Goal: Task Accomplishment & Management: Manage account settings

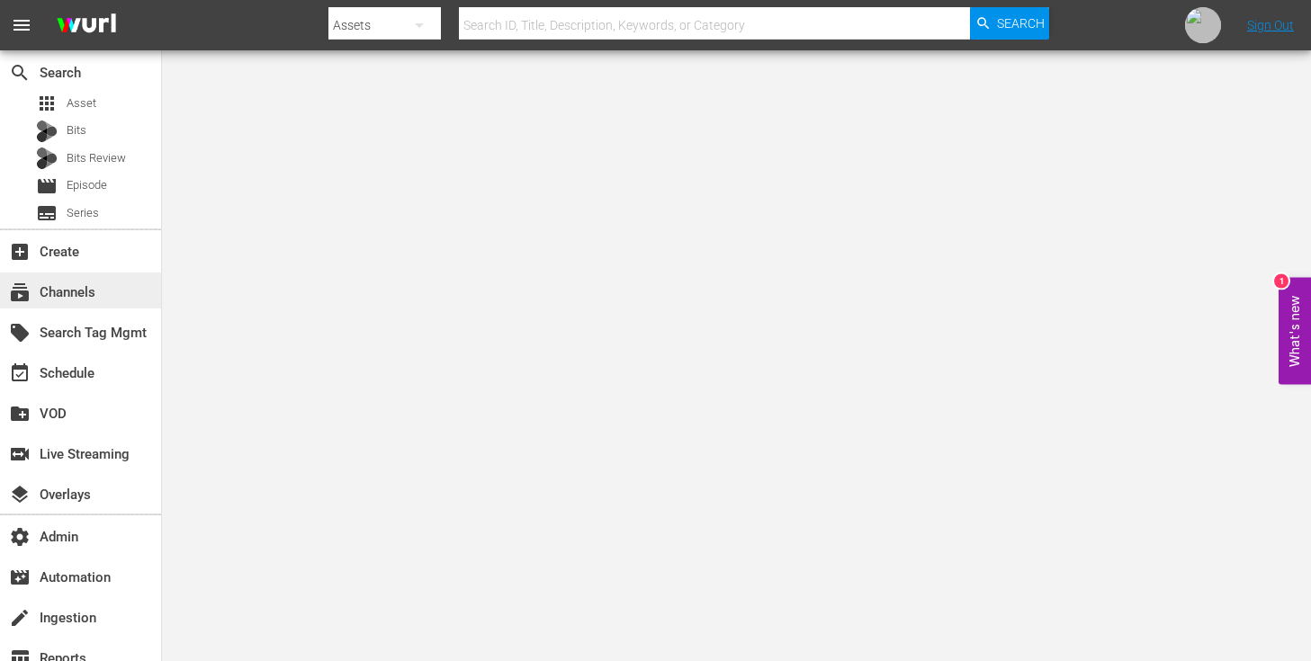
click at [112, 289] on div "subscriptions Channels" at bounding box center [80, 291] width 161 height 36
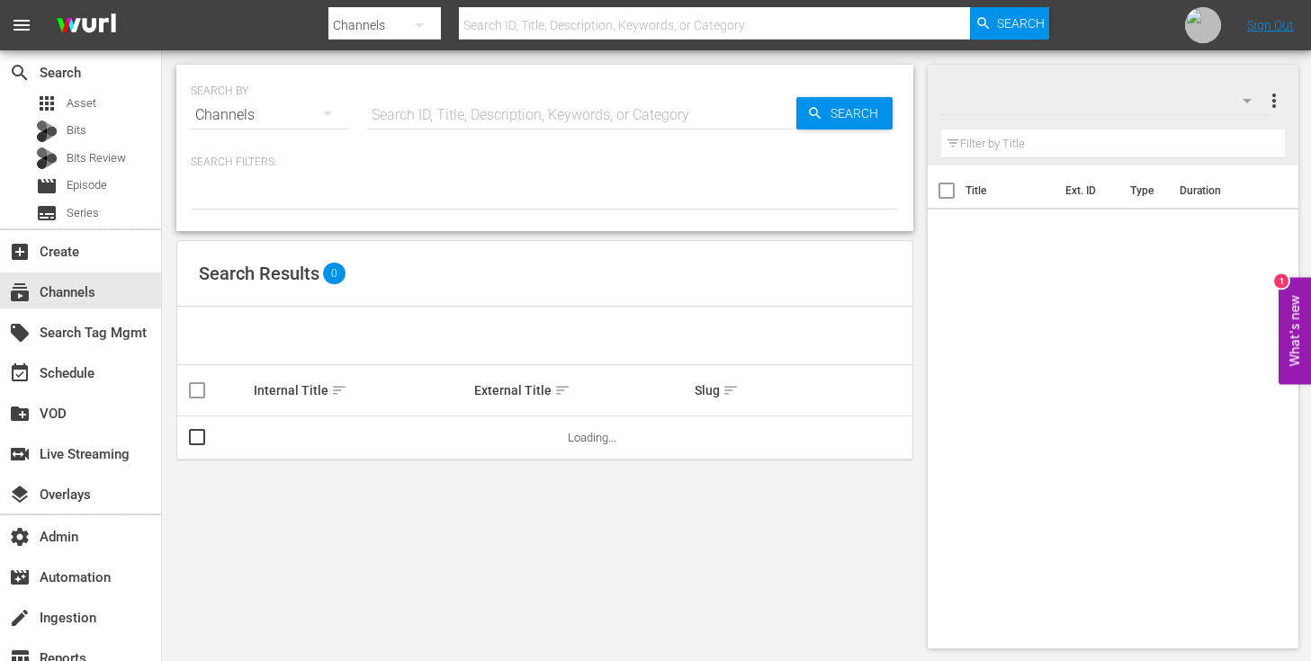
click at [565, 109] on input "text" at bounding box center [581, 115] width 429 height 43
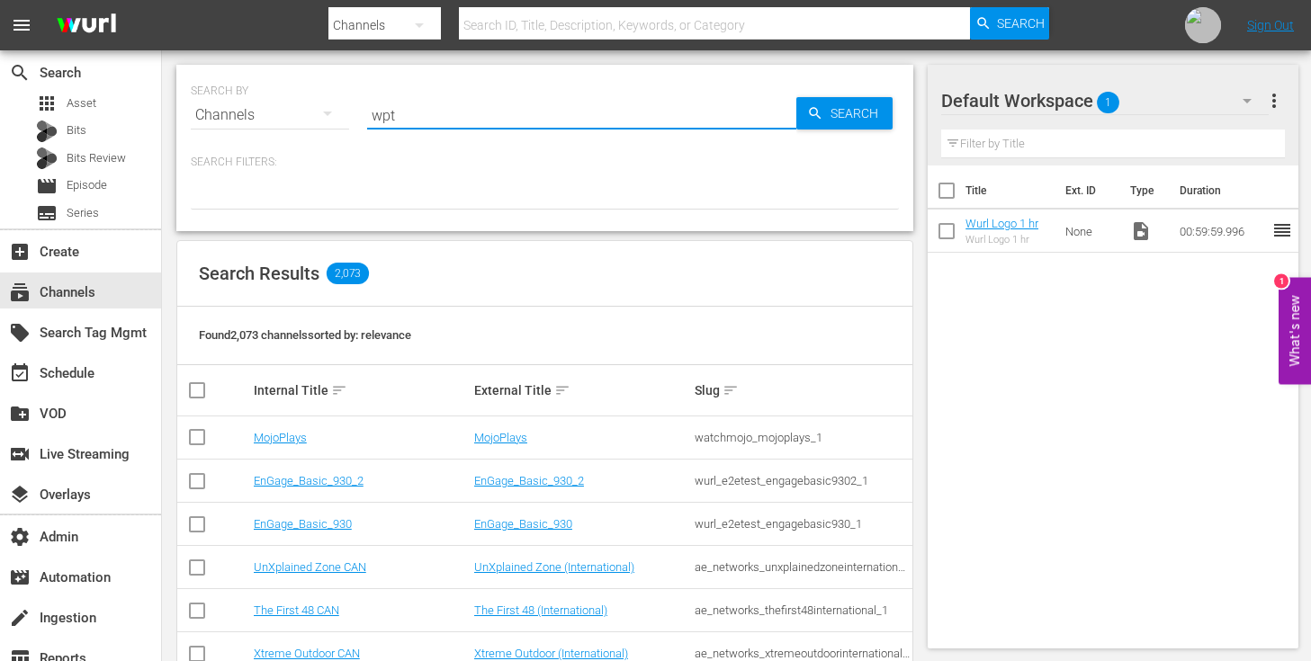
type input "wpt"
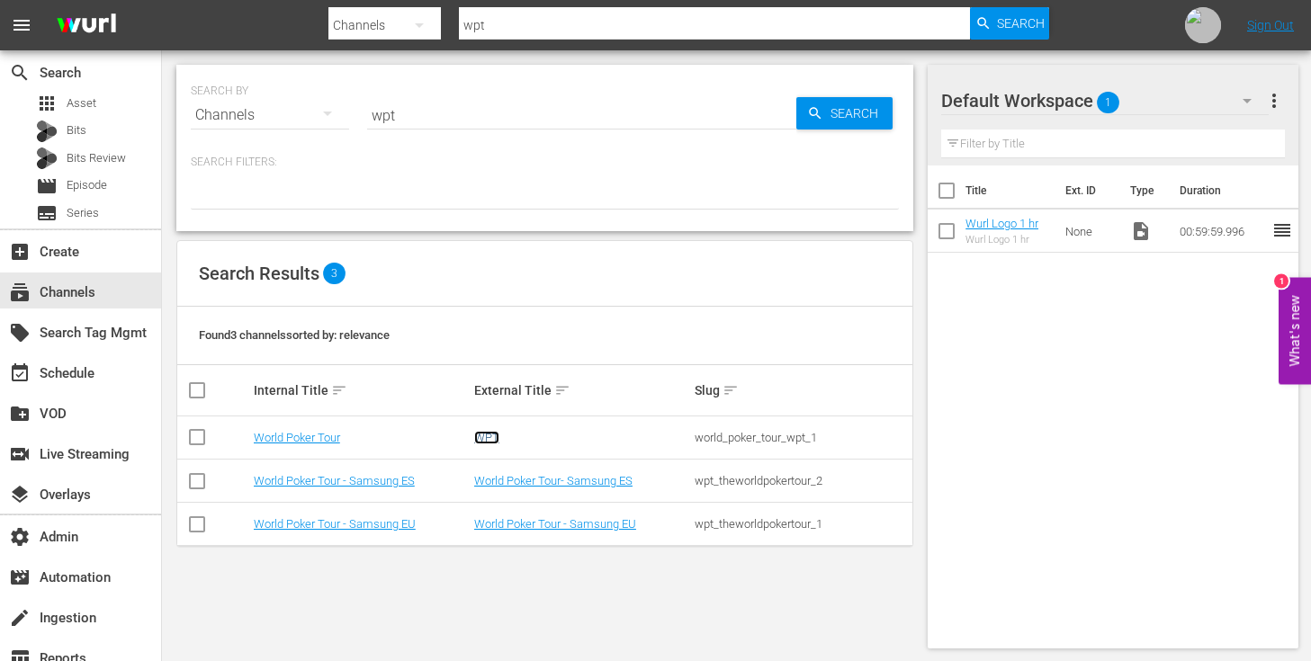
click at [488, 437] on link "WPT" at bounding box center [486, 437] width 25 height 13
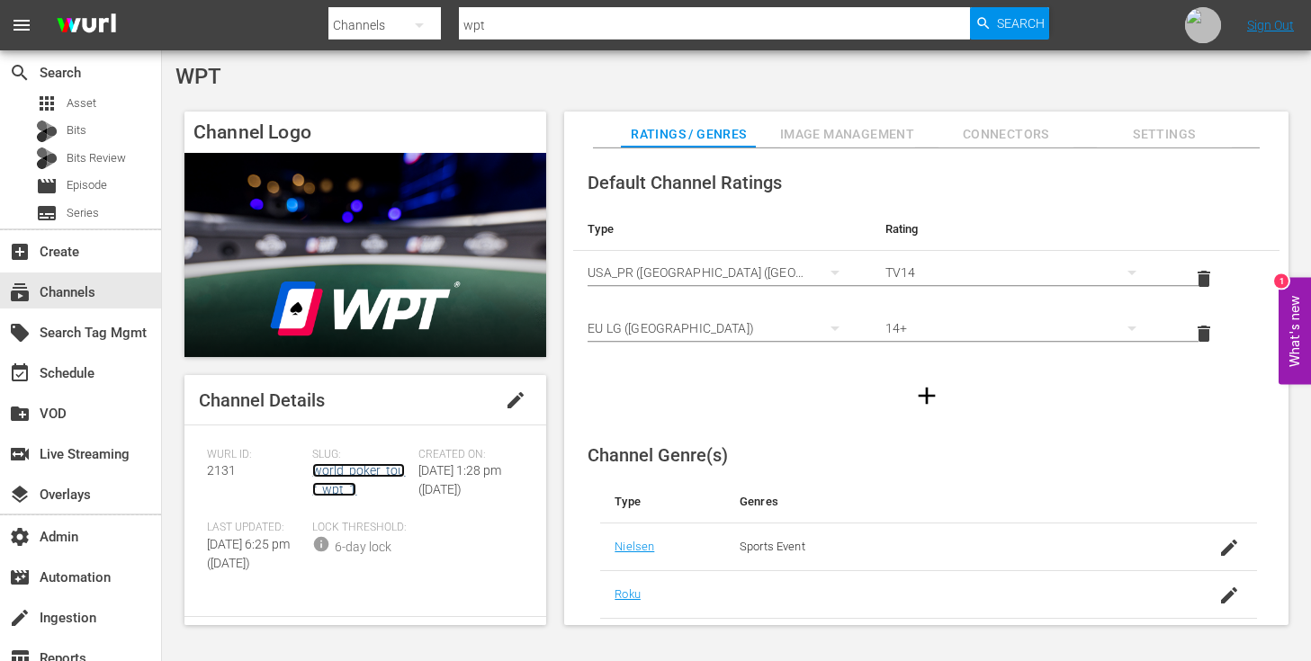
click at [359, 468] on link "world_poker_tour_wpt_1" at bounding box center [358, 479] width 93 height 33
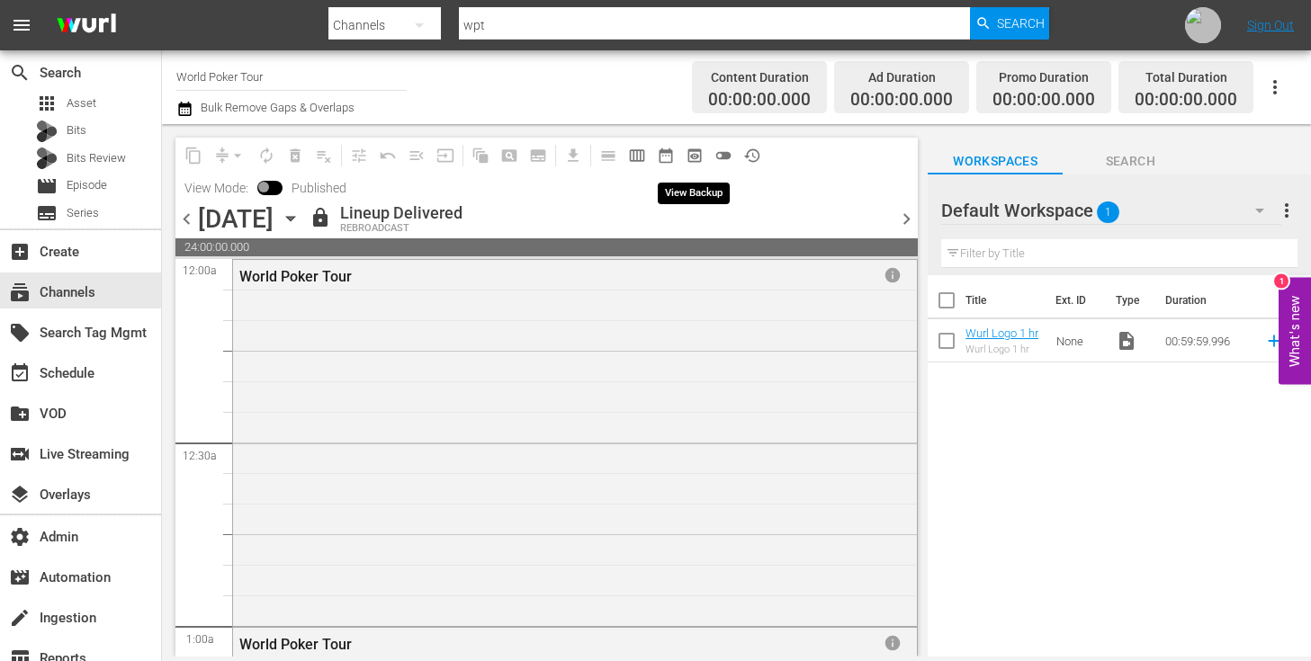
click at [696, 158] on span "preview_outlined" at bounding box center [695, 156] width 18 height 18
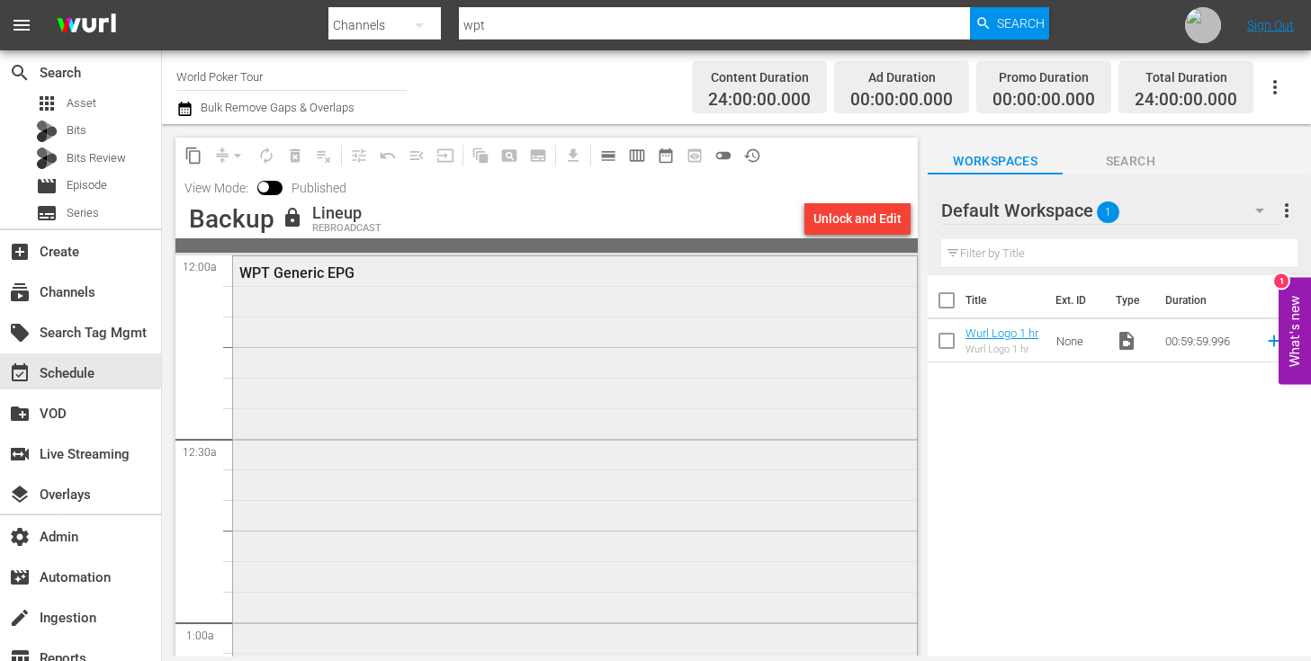
click at [603, 432] on div "WPT Generic EPG" at bounding box center [575, 620] width 684 height 729
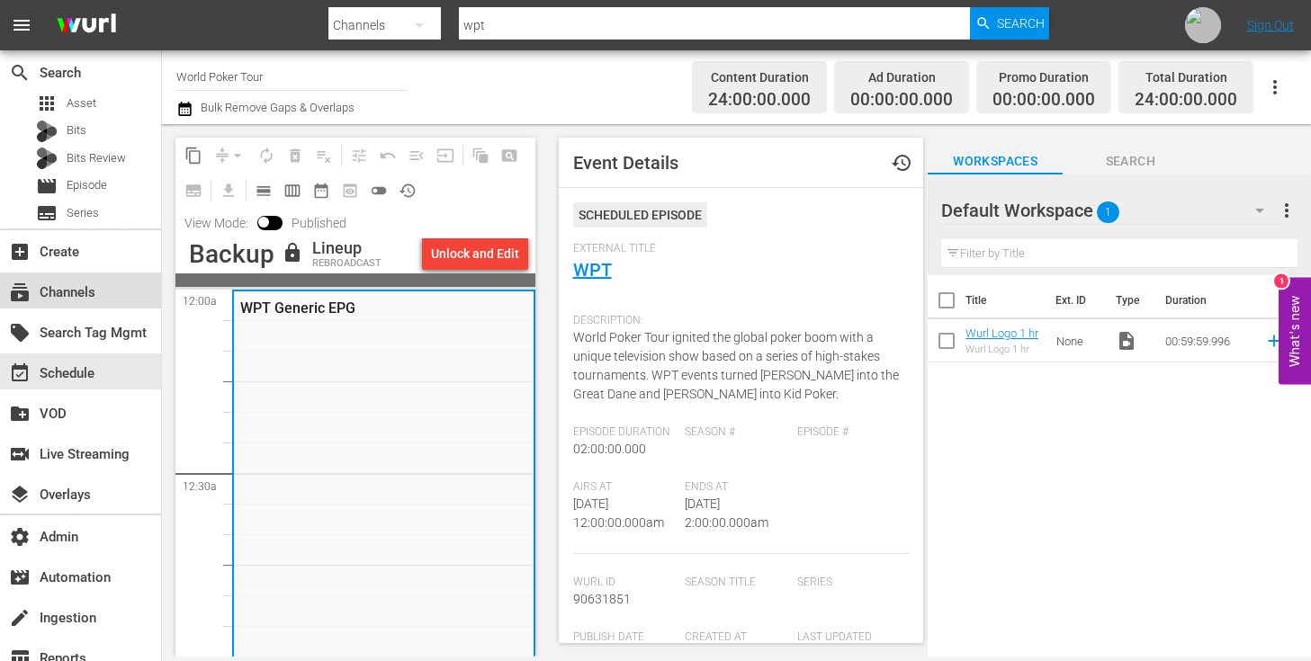
click at [87, 295] on div "subscriptions Channels" at bounding box center [50, 290] width 101 height 16
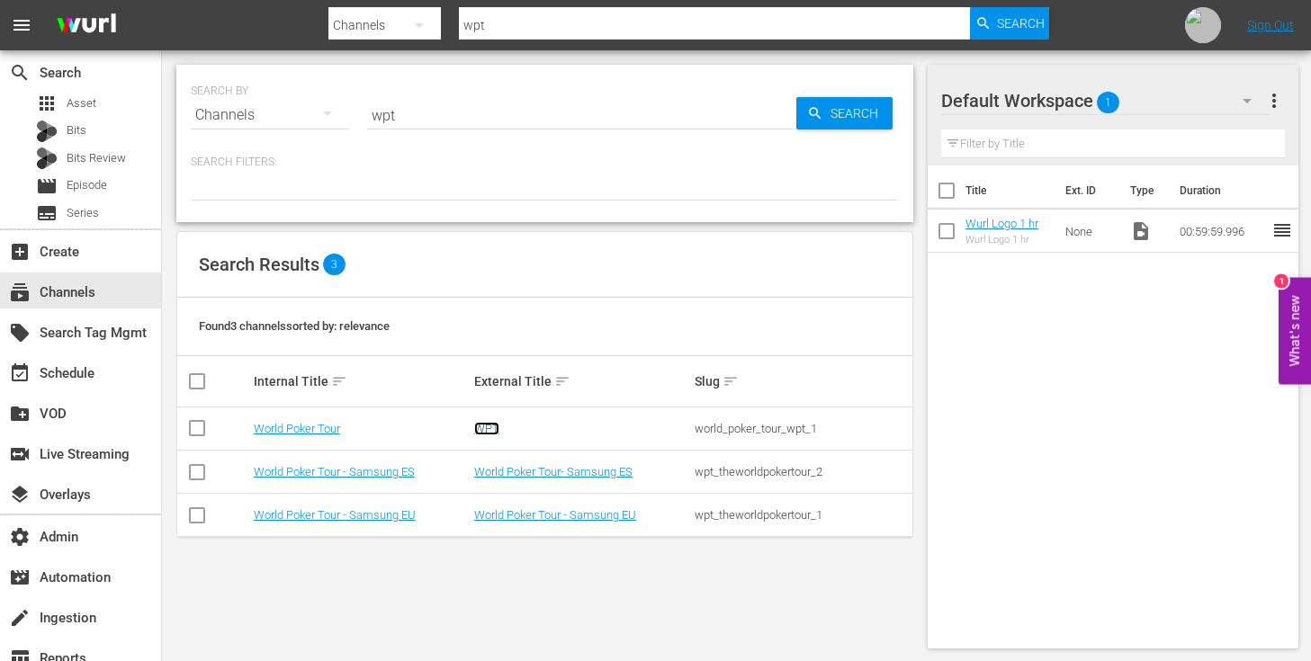
click at [489, 429] on link "WPT" at bounding box center [486, 428] width 25 height 13
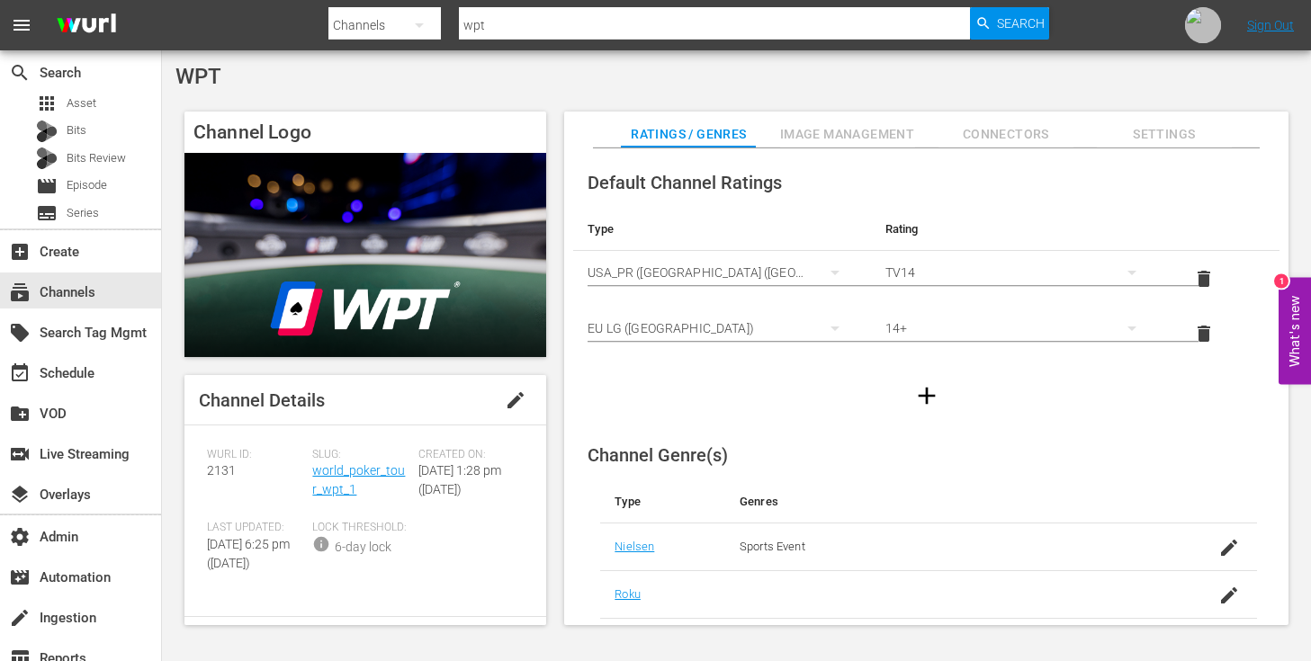
click at [833, 123] on span "Image Management" at bounding box center [847, 134] width 135 height 22
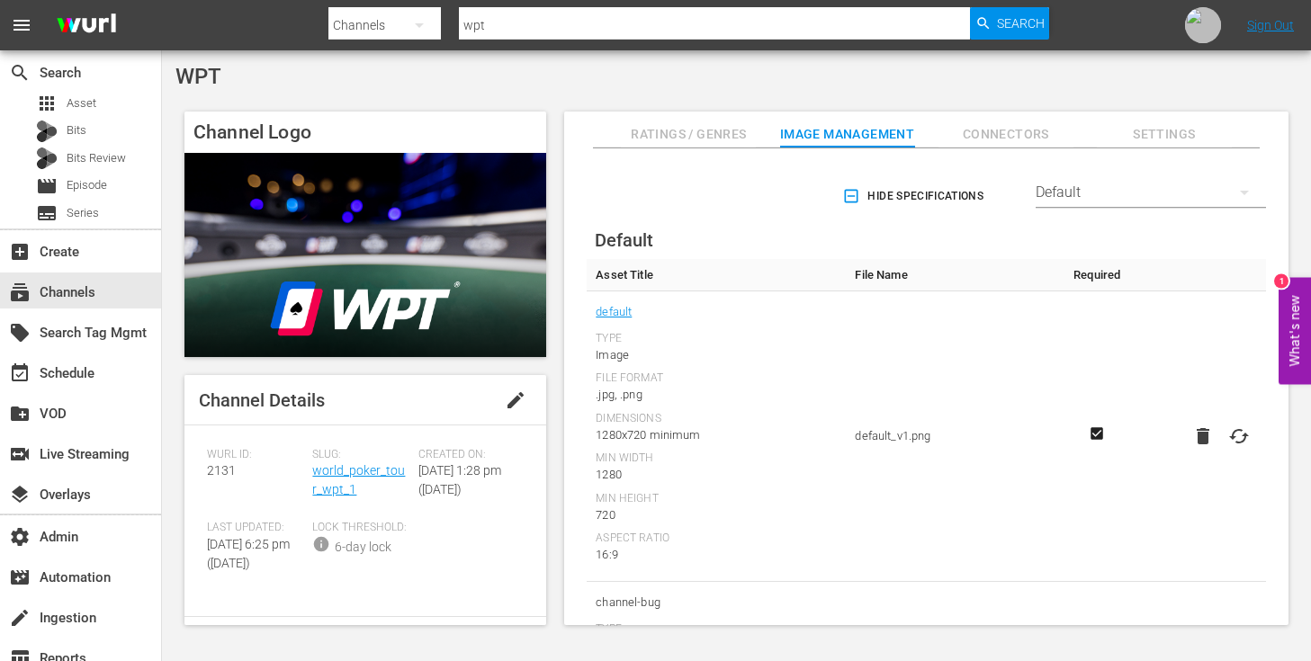
click at [850, 193] on icon "button" at bounding box center [851, 196] width 18 height 18
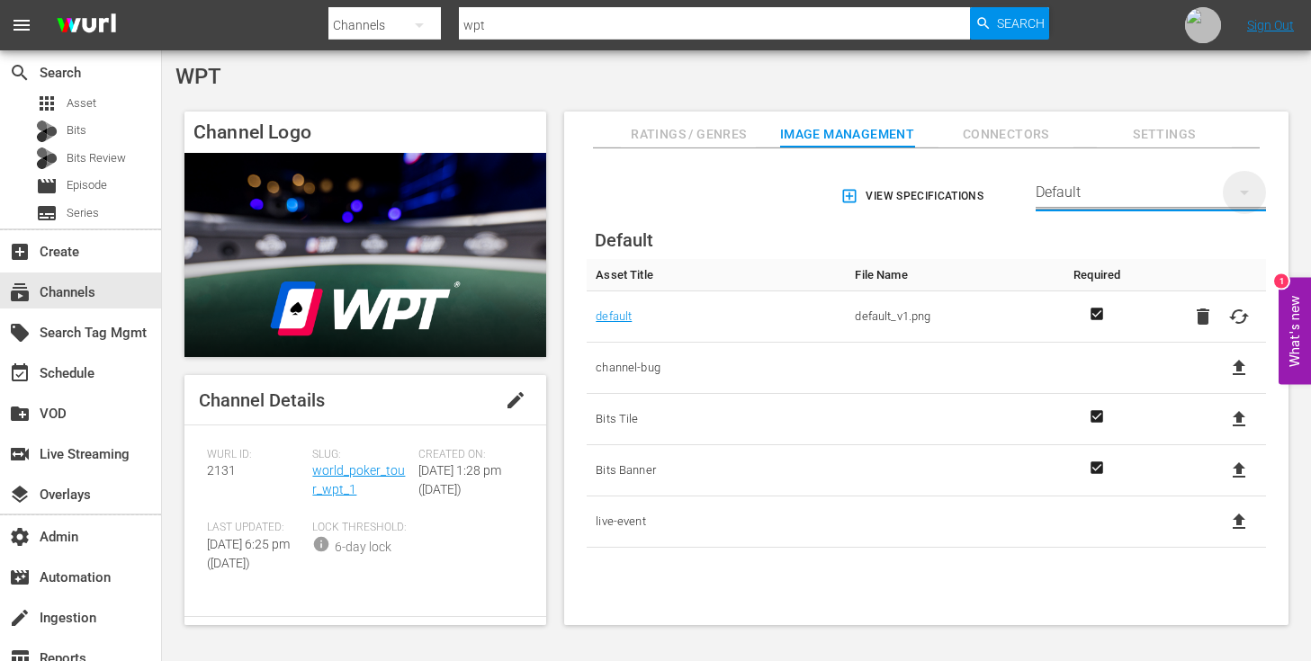
click at [1234, 198] on icon "button" at bounding box center [1245, 193] width 22 height 22
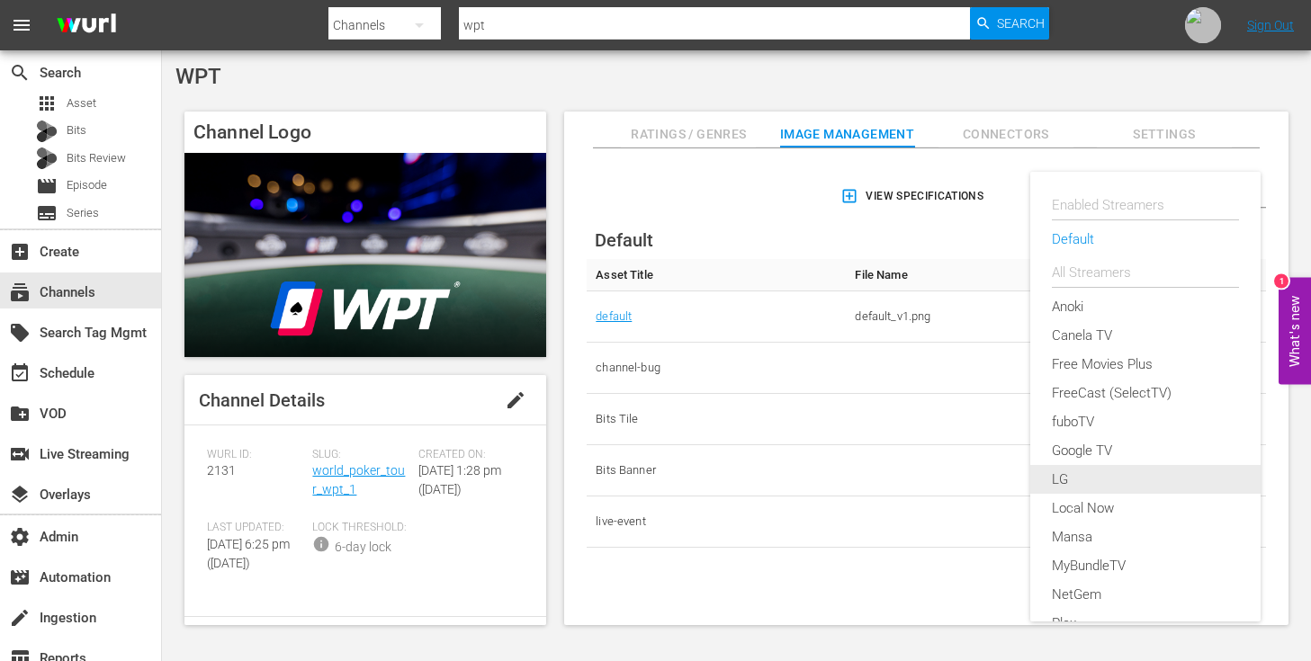
click at [1084, 473] on div "LG" at bounding box center [1145, 479] width 187 height 29
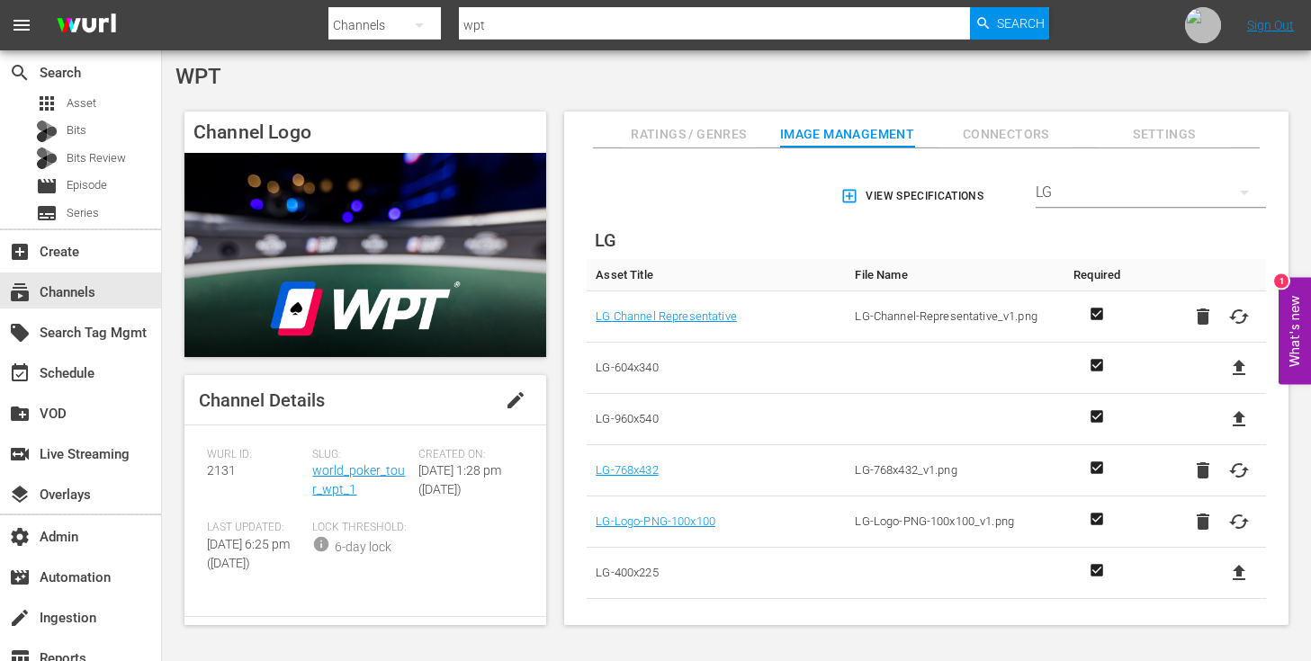
click at [1059, 195] on div "LG" at bounding box center [1151, 192] width 230 height 50
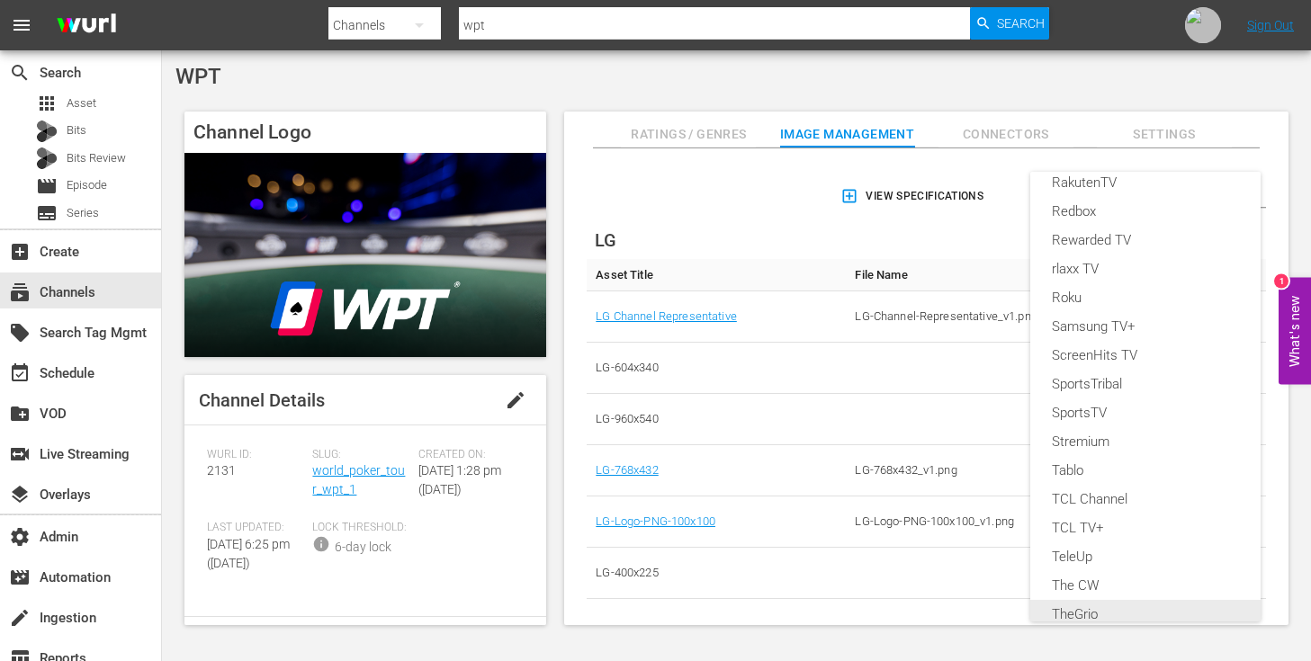
scroll to position [693, 0]
